Goal: Task Accomplishment & Management: Use online tool/utility

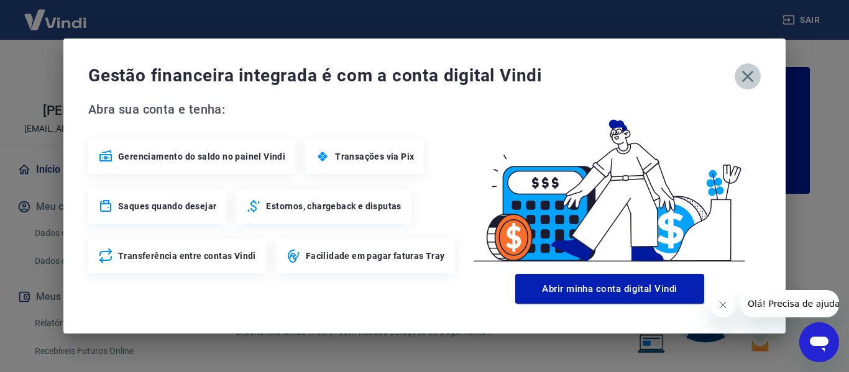
drag, startPoint x: 741, startPoint y: 75, endPoint x: 740, endPoint y: 83, distance: 8.3
click at [741, 80] on icon "button" at bounding box center [748, 76] width 20 height 20
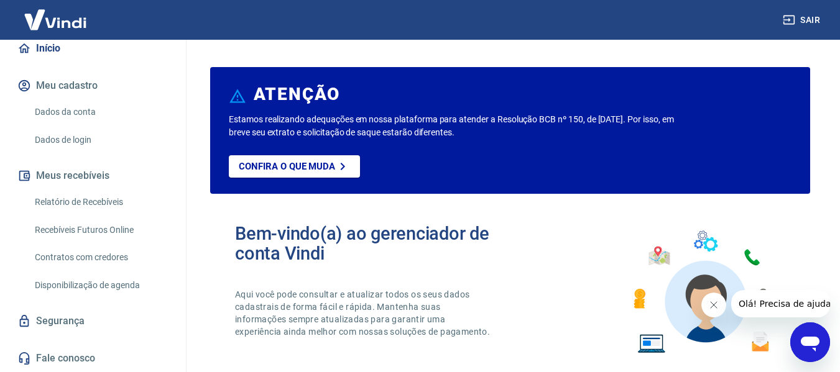
scroll to position [134, 0]
click at [60, 208] on link "Relatório de Recebíveis" at bounding box center [100, 202] width 141 height 25
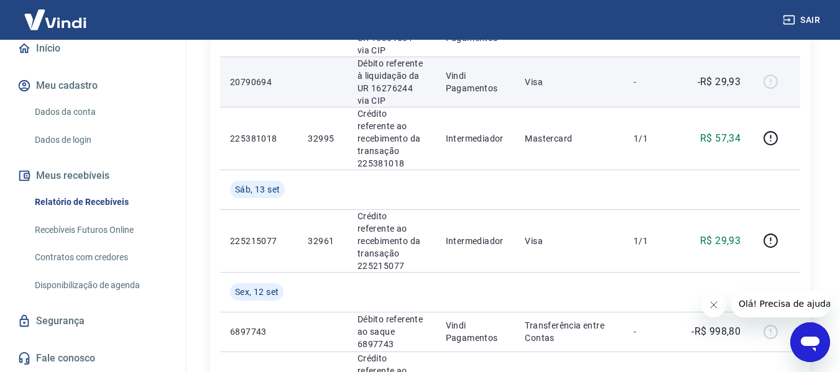
scroll to position [373, 0]
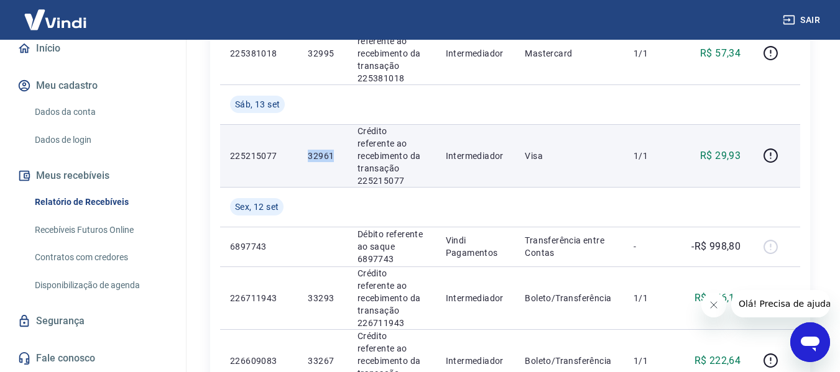
drag, startPoint x: 334, startPoint y: 134, endPoint x: 304, endPoint y: 134, distance: 29.8
click at [304, 134] on td "32961" at bounding box center [322, 155] width 49 height 63
copy p "32961"
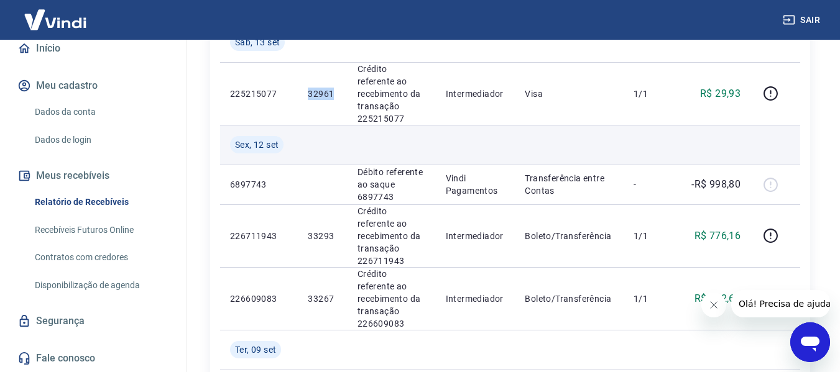
scroll to position [497, 0]
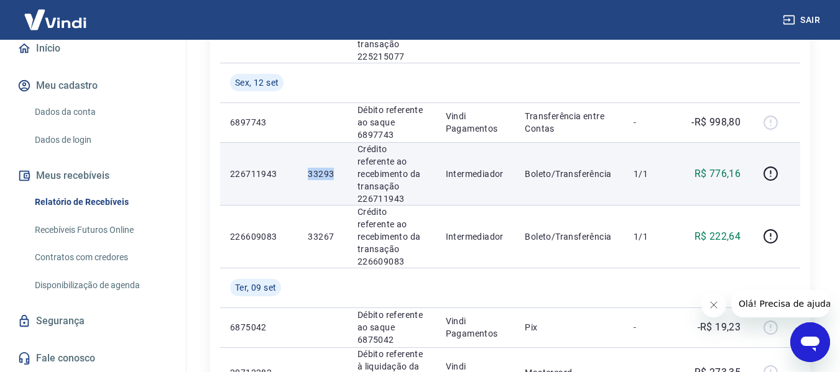
drag, startPoint x: 336, startPoint y: 143, endPoint x: 306, endPoint y: 142, distance: 29.9
click at [306, 142] on td "33293" at bounding box center [322, 173] width 49 height 63
copy p "33293"
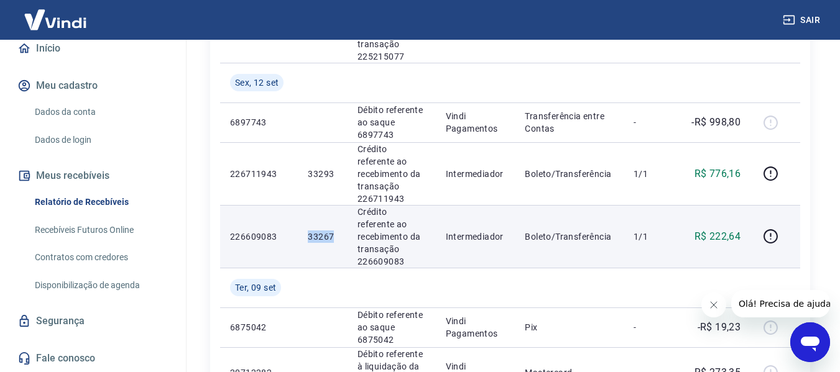
drag, startPoint x: 336, startPoint y: 190, endPoint x: 305, endPoint y: 191, distance: 30.5
click at [305, 205] on td "33267" at bounding box center [322, 236] width 49 height 63
copy p "33267"
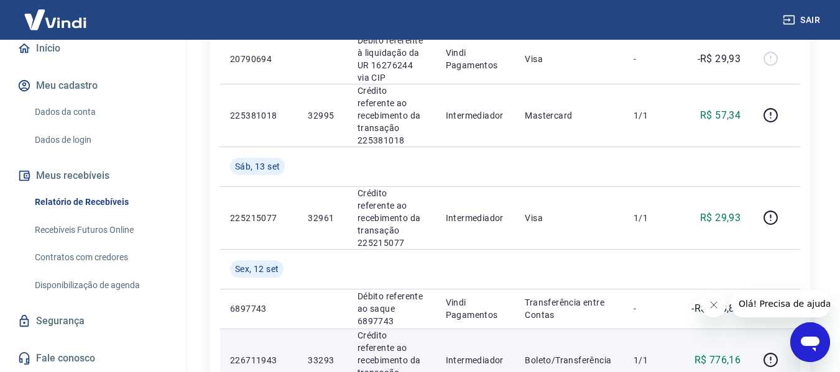
scroll to position [186, 0]
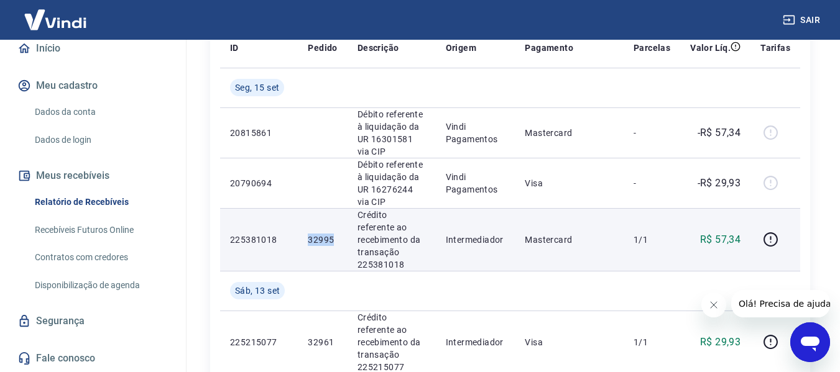
drag, startPoint x: 334, startPoint y: 231, endPoint x: 301, endPoint y: 233, distance: 33.0
click at [301, 233] on td "32995" at bounding box center [322, 239] width 49 height 63
copy p "32995"
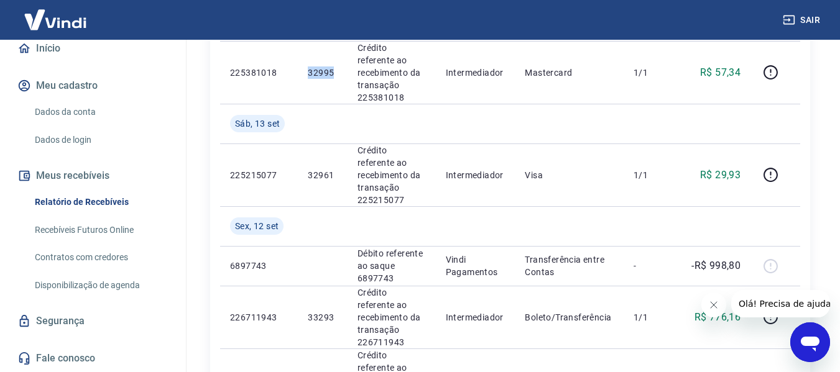
scroll to position [435, 0]
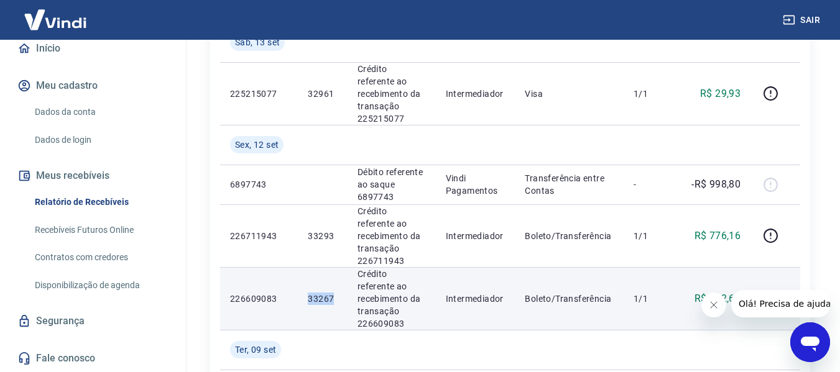
drag, startPoint x: 336, startPoint y: 251, endPoint x: 306, endPoint y: 252, distance: 29.9
click at [306, 267] on td "33267" at bounding box center [322, 298] width 49 height 63
copy p "33267"
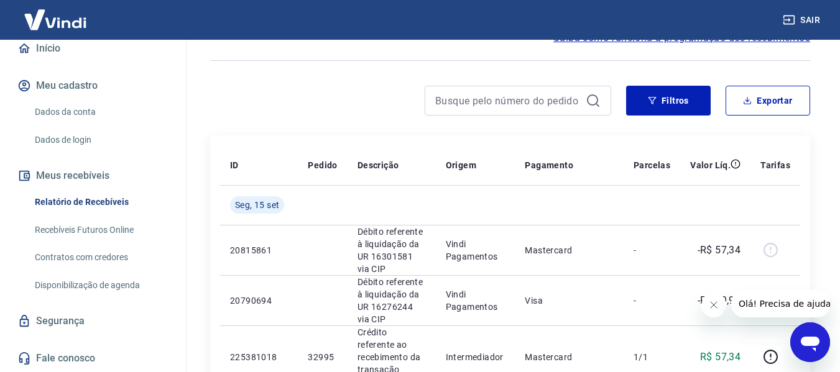
scroll to position [62, 0]
